Goal: Navigation & Orientation: Find specific page/section

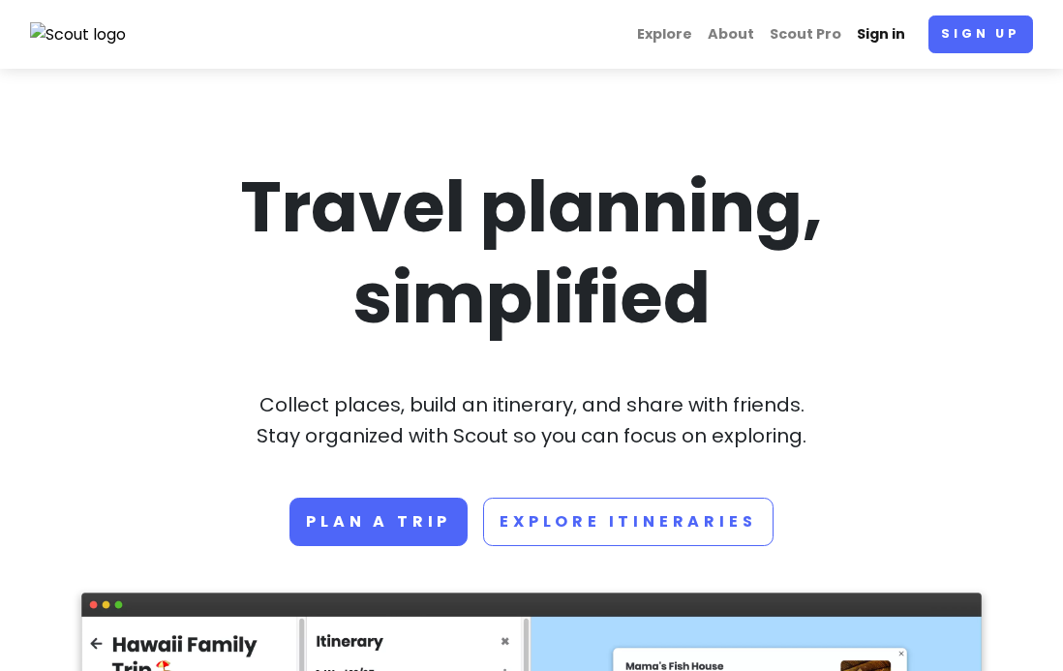
click at [876, 32] on link "Sign in" at bounding box center [881, 34] width 64 height 38
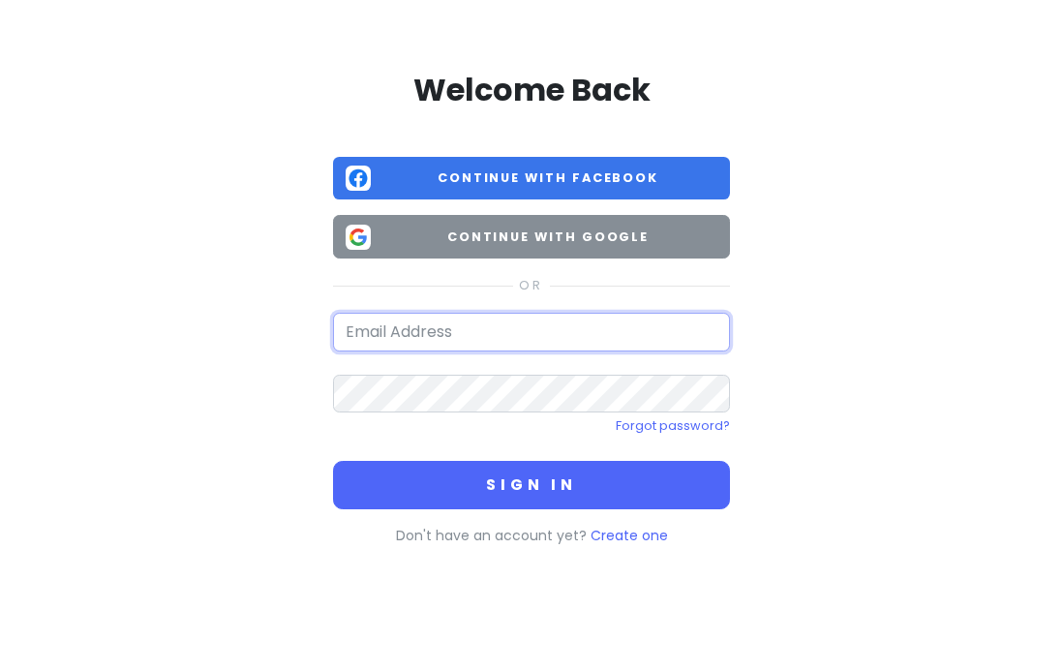
drag, startPoint x: 537, startPoint y: 331, endPoint x: 562, endPoint y: 254, distance: 81.5
click at [562, 254] on button "Continue with Google" at bounding box center [531, 237] width 397 height 44
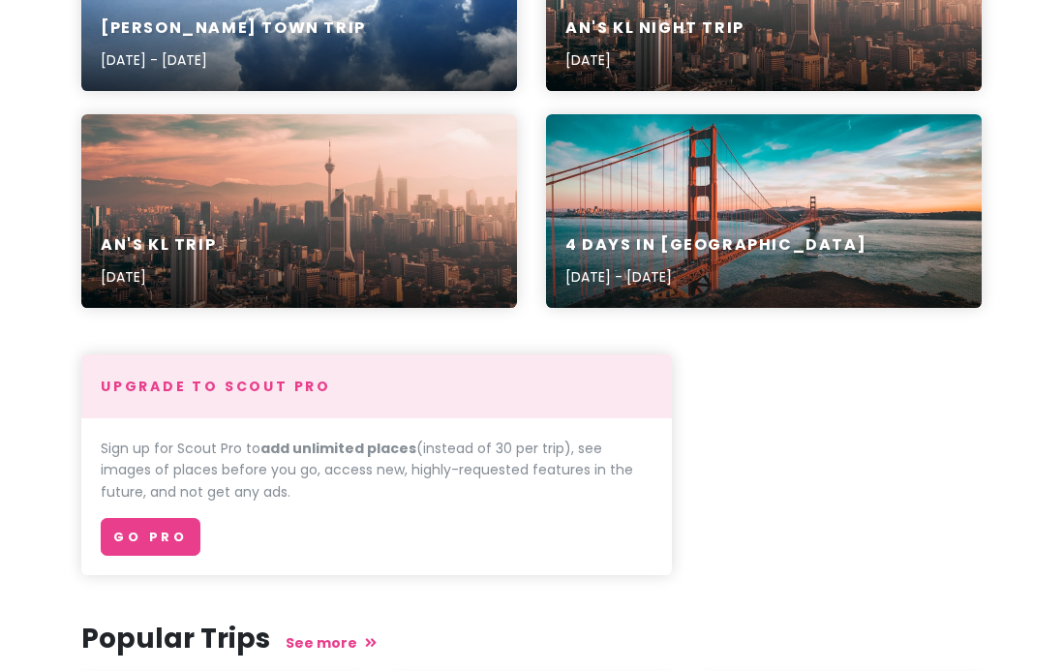
scroll to position [384, 0]
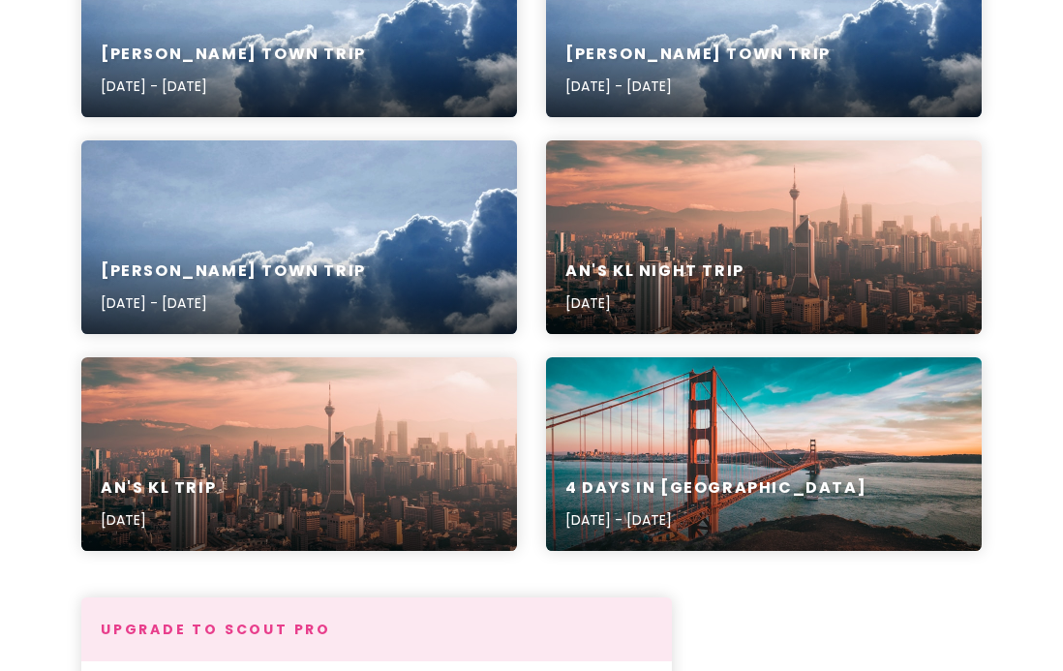
click at [654, 456] on div "4 Days in [GEOGRAPHIC_DATA] [DATE] - [DATE]" at bounding box center [764, 454] width 436 height 194
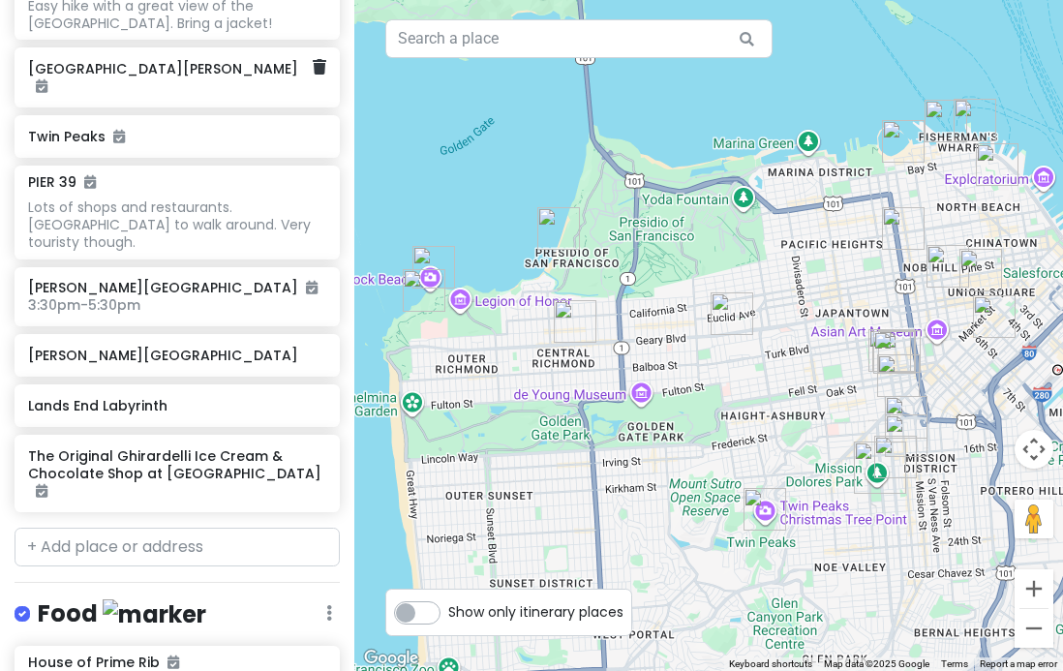
scroll to position [498, 0]
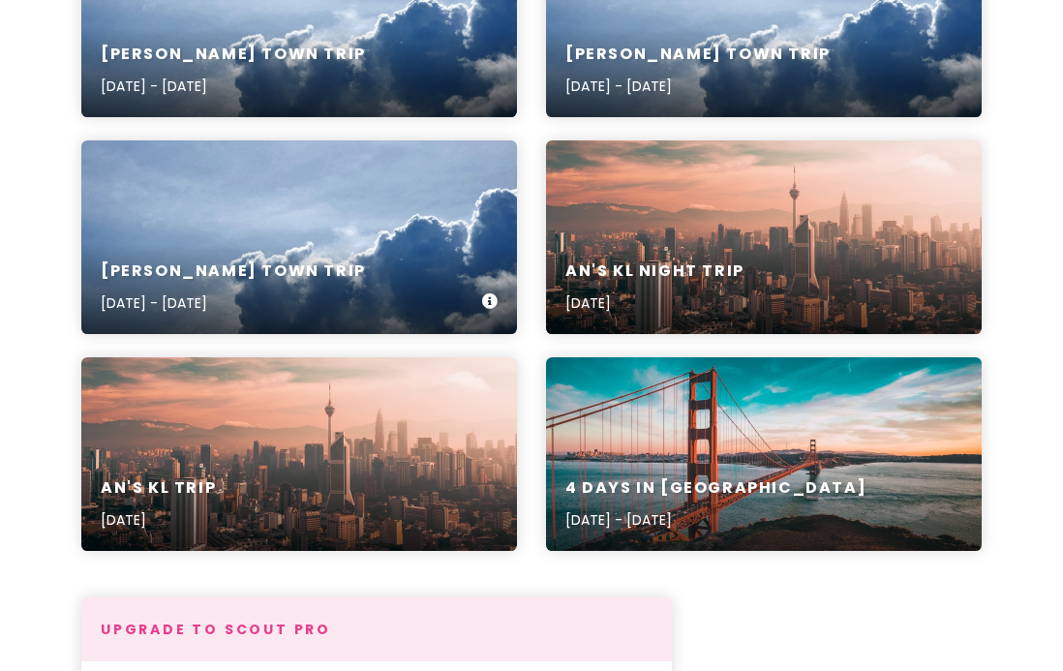
scroll to position [237, 0]
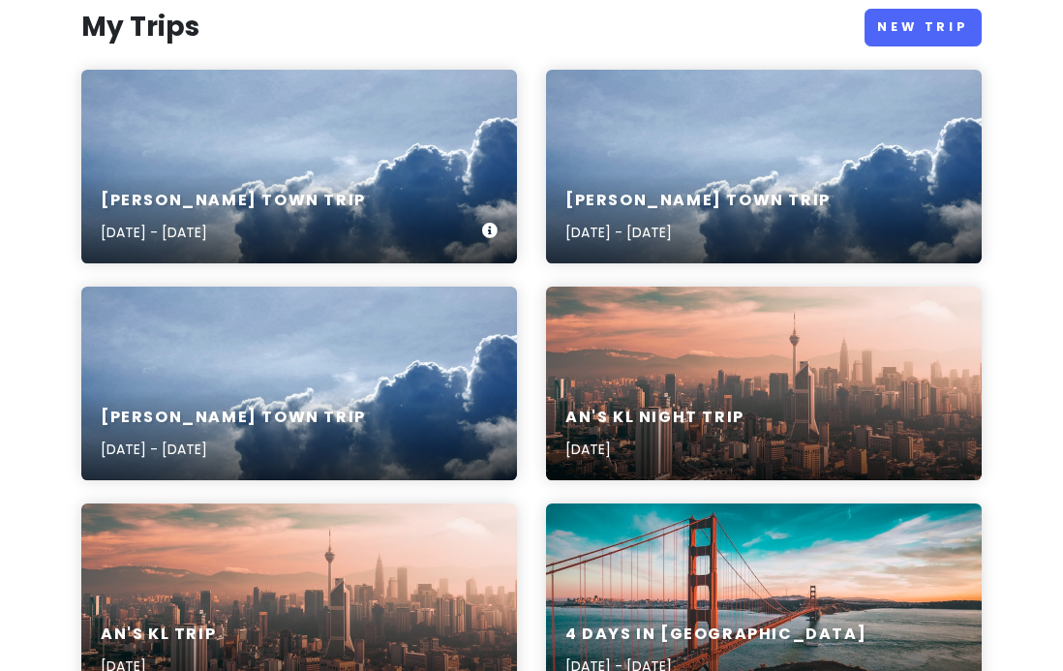
click at [275, 184] on div "[PERSON_NAME] Town Trip [DATE] - [DATE]" at bounding box center [299, 217] width 436 height 92
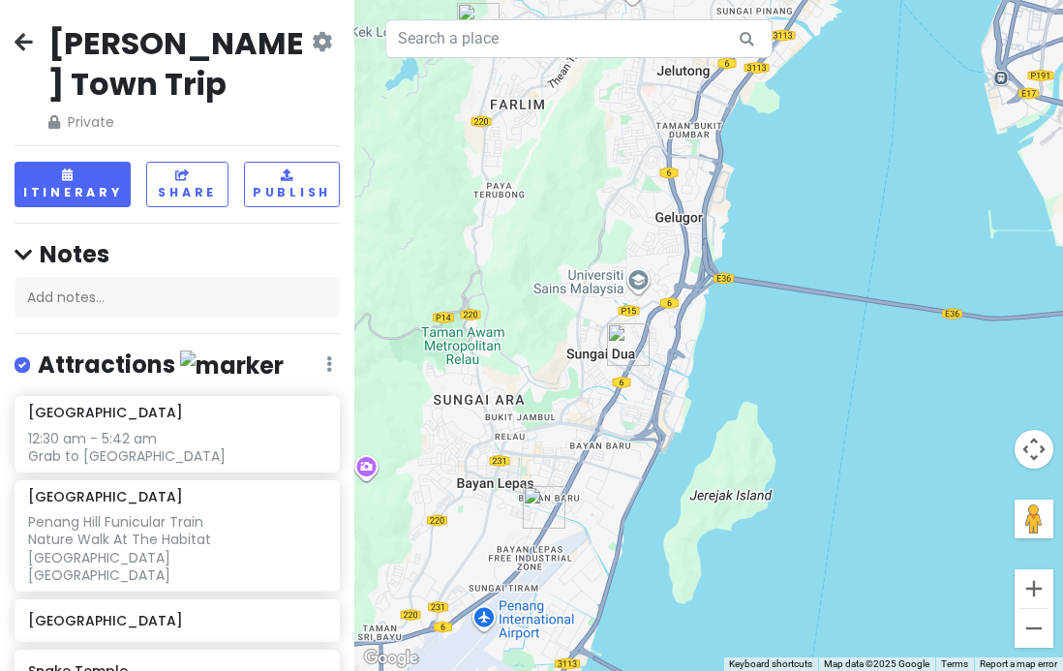
click at [30, 41] on icon at bounding box center [24, 41] width 18 height 15
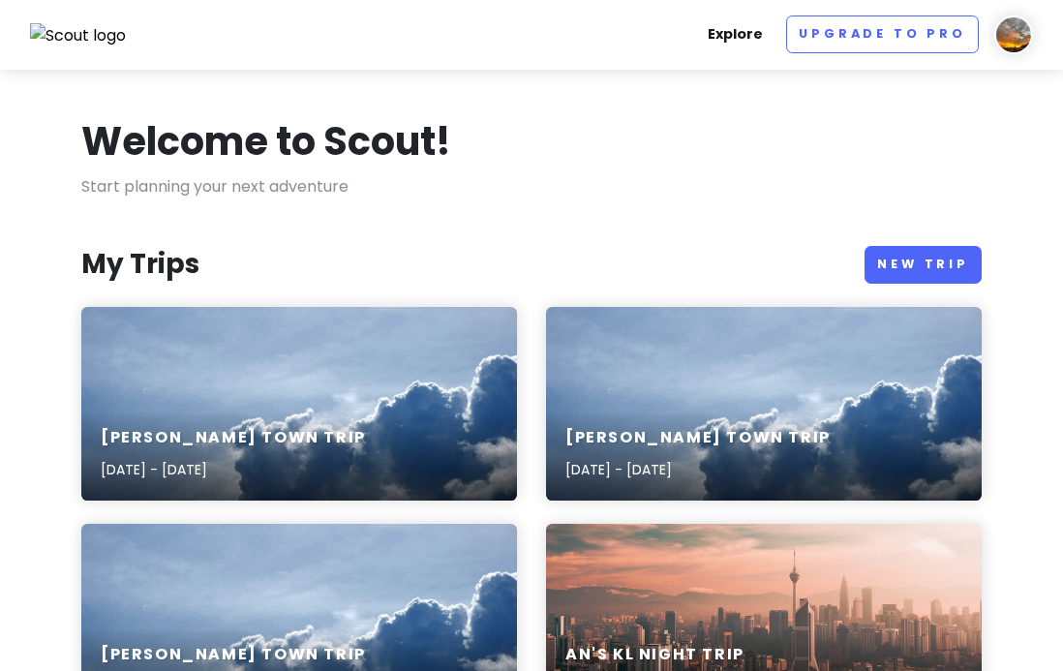
click at [749, 36] on link "Explore" at bounding box center [735, 34] width 71 height 38
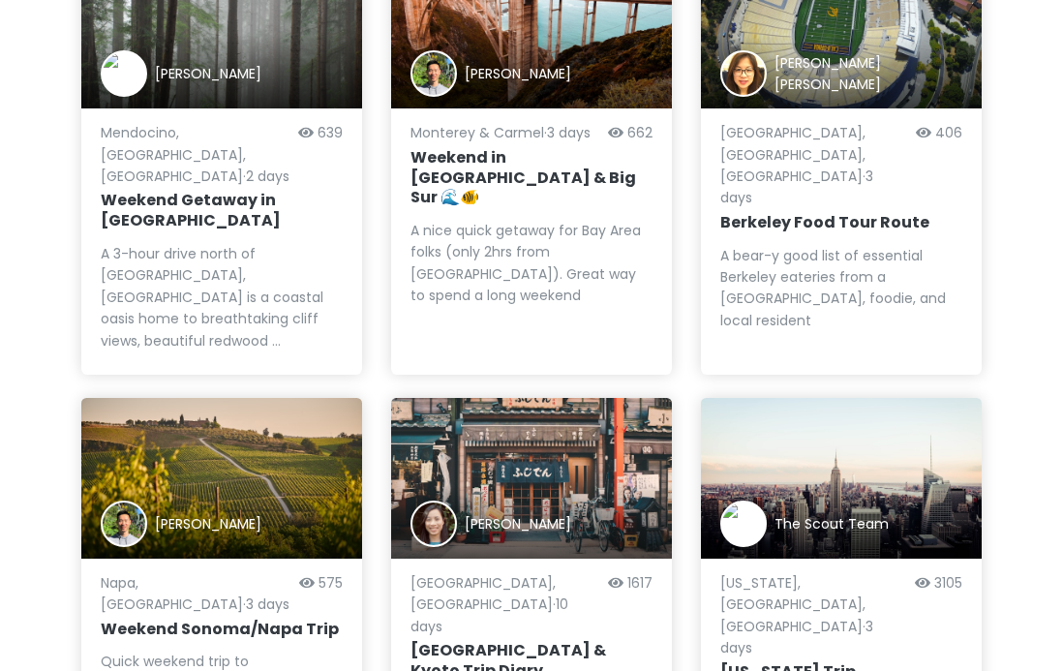
scroll to position [746, 0]
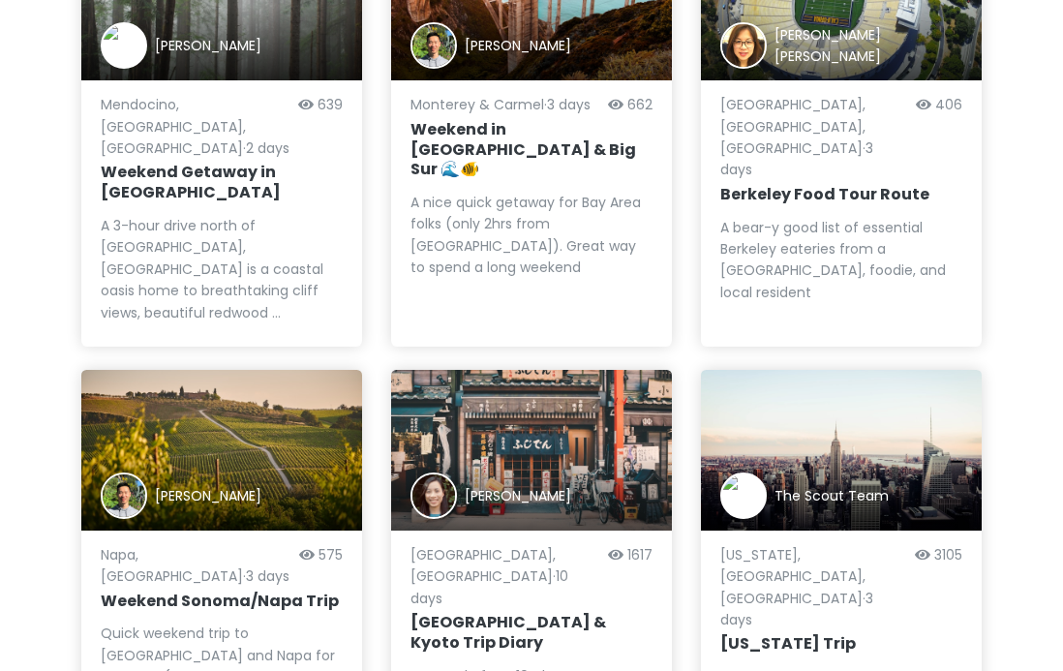
click at [524, 613] on h6 "[GEOGRAPHIC_DATA] & Kyoto Trip Diary" at bounding box center [532, 633] width 242 height 41
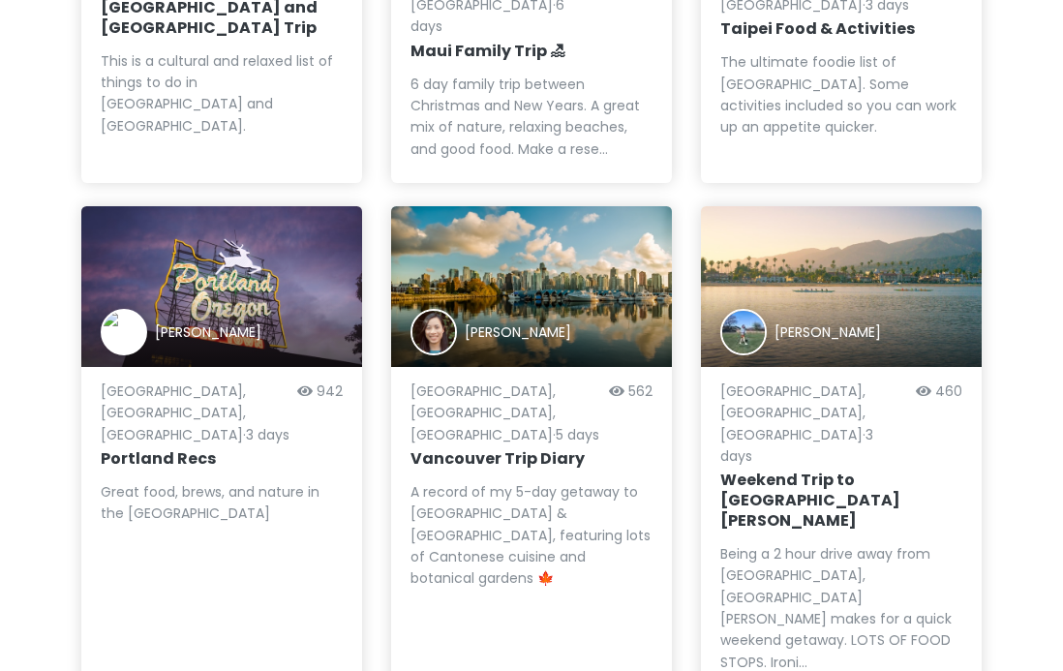
scroll to position [1797, 0]
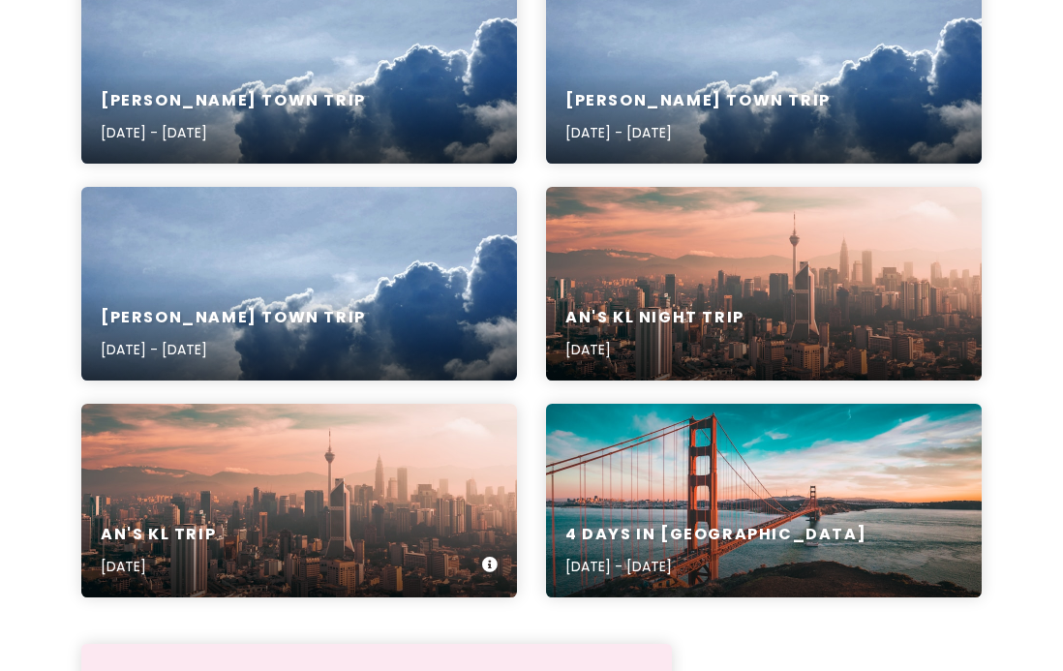
scroll to position [266, 0]
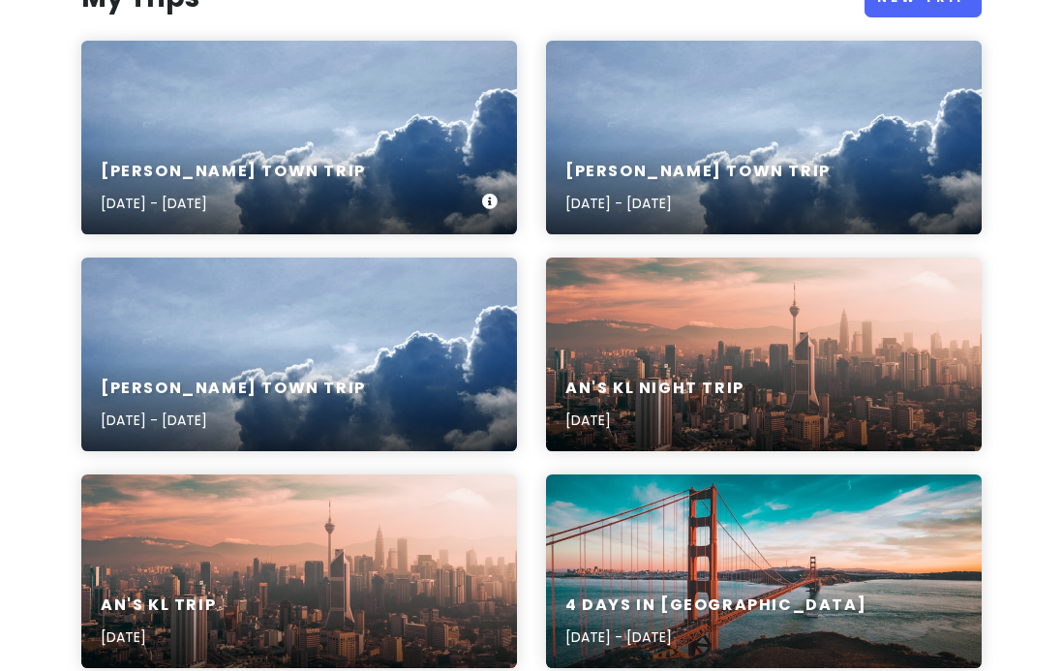
click at [446, 200] on div "[PERSON_NAME] Town Trip [DATE] - [DATE]" at bounding box center [299, 188] width 436 height 92
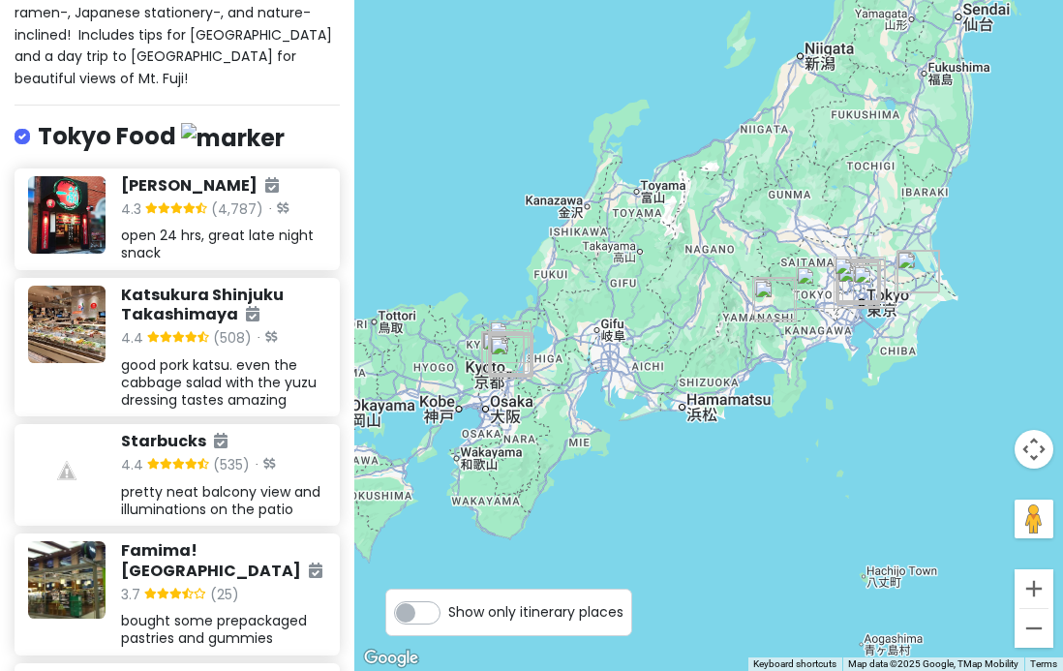
scroll to position [283, 0]
